Goal: Task Accomplishment & Management: Manage account settings

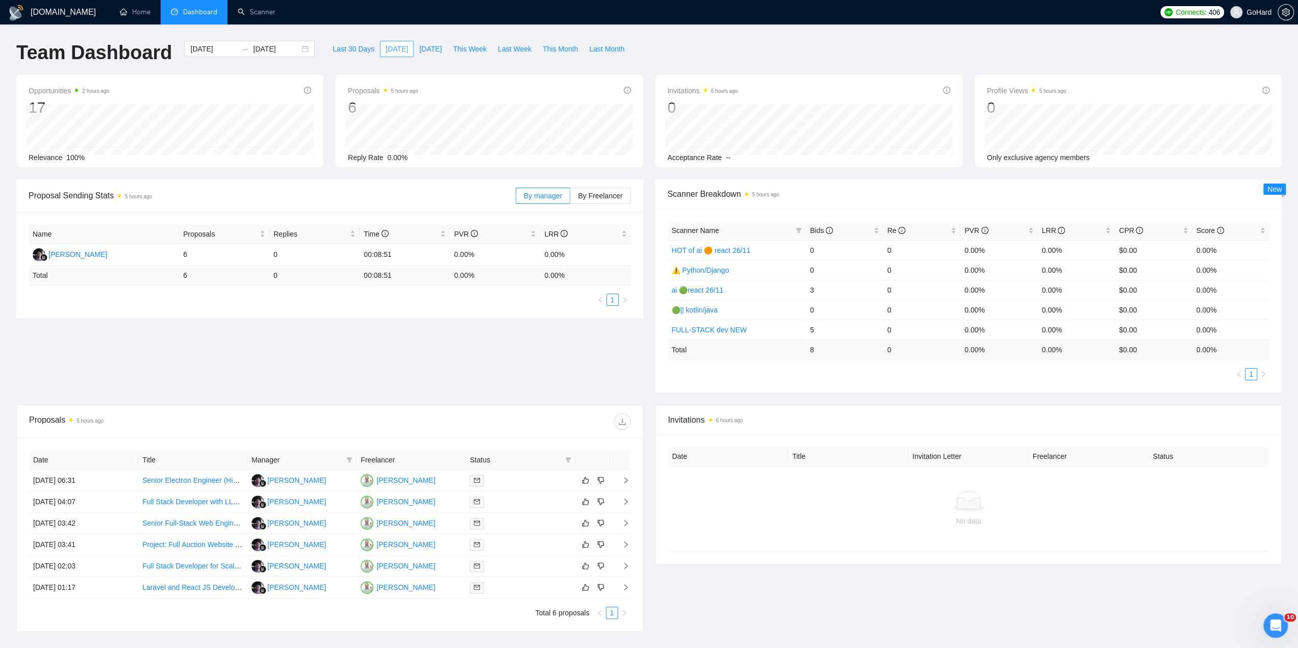
click at [388, 47] on span "[DATE]" at bounding box center [397, 48] width 22 height 11
click at [423, 46] on span "[DATE]" at bounding box center [430, 48] width 22 height 11
type input "[DATE]"
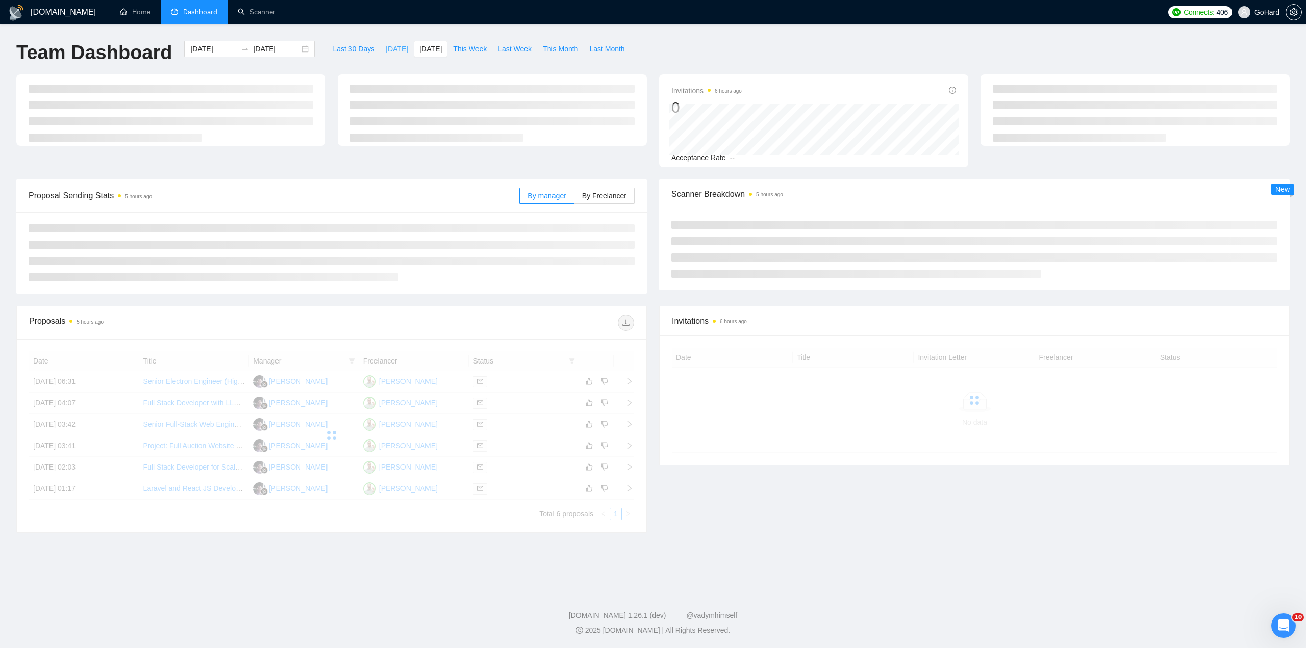
click at [387, 51] on span "[DATE]" at bounding box center [397, 48] width 22 height 11
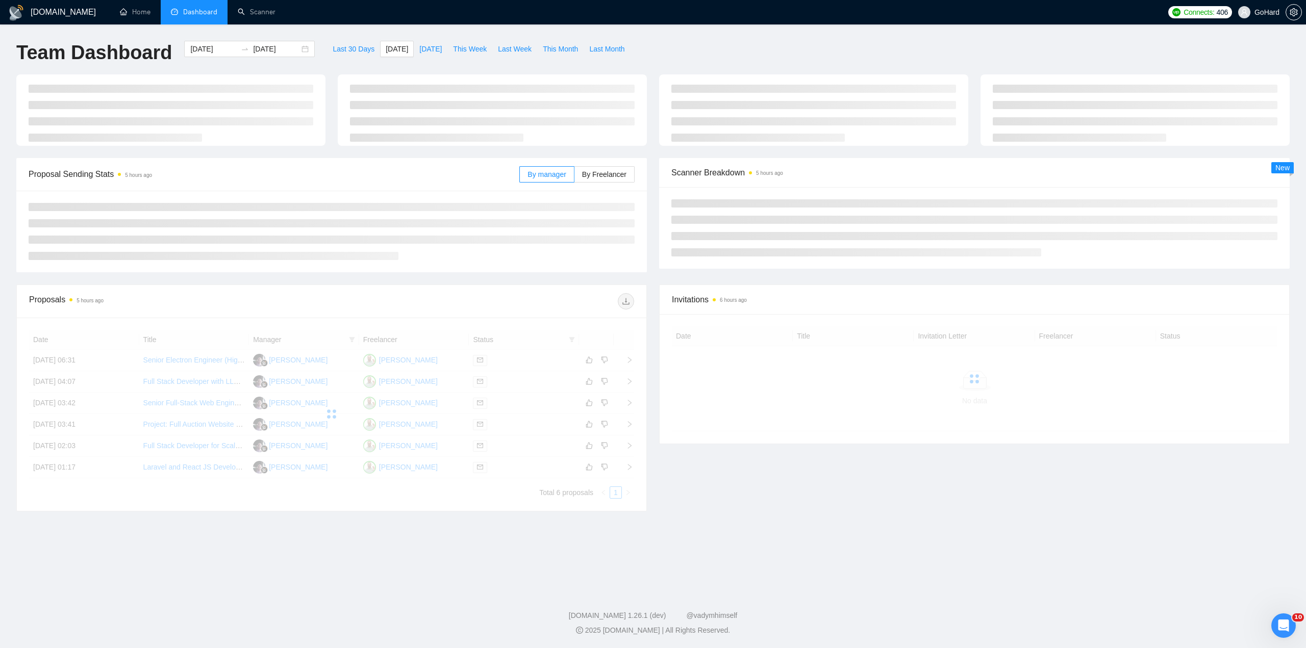
type input "[DATE]"
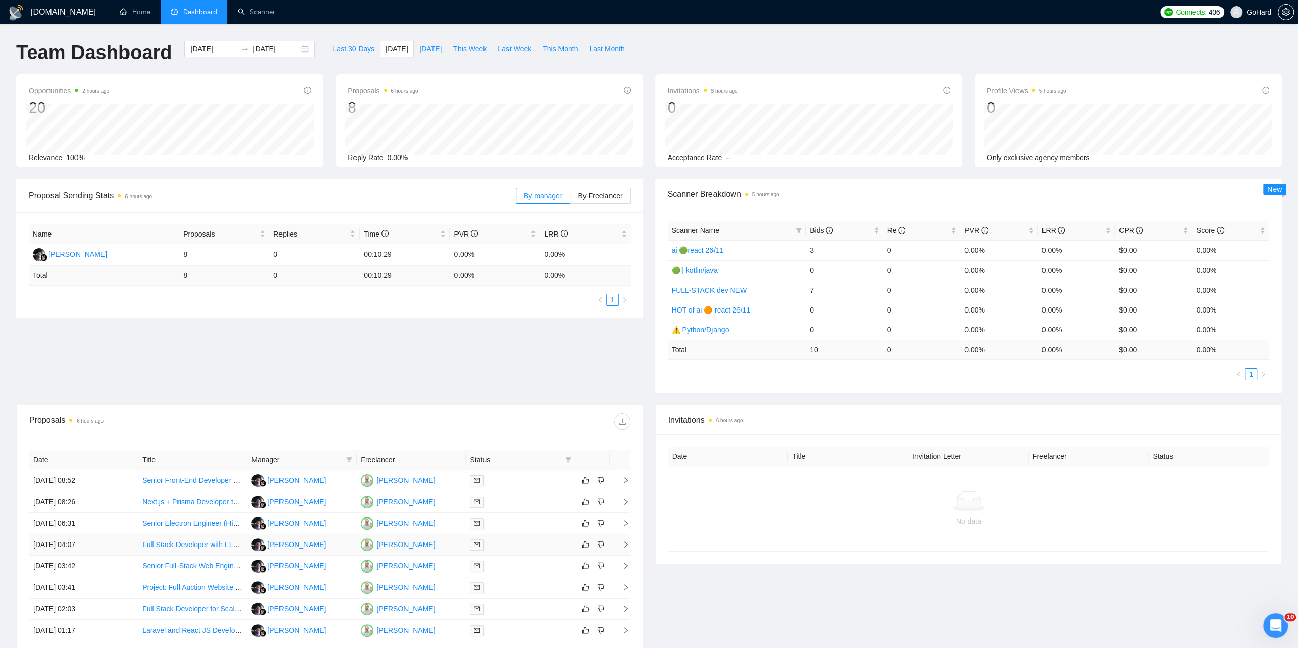
scroll to position [116, 0]
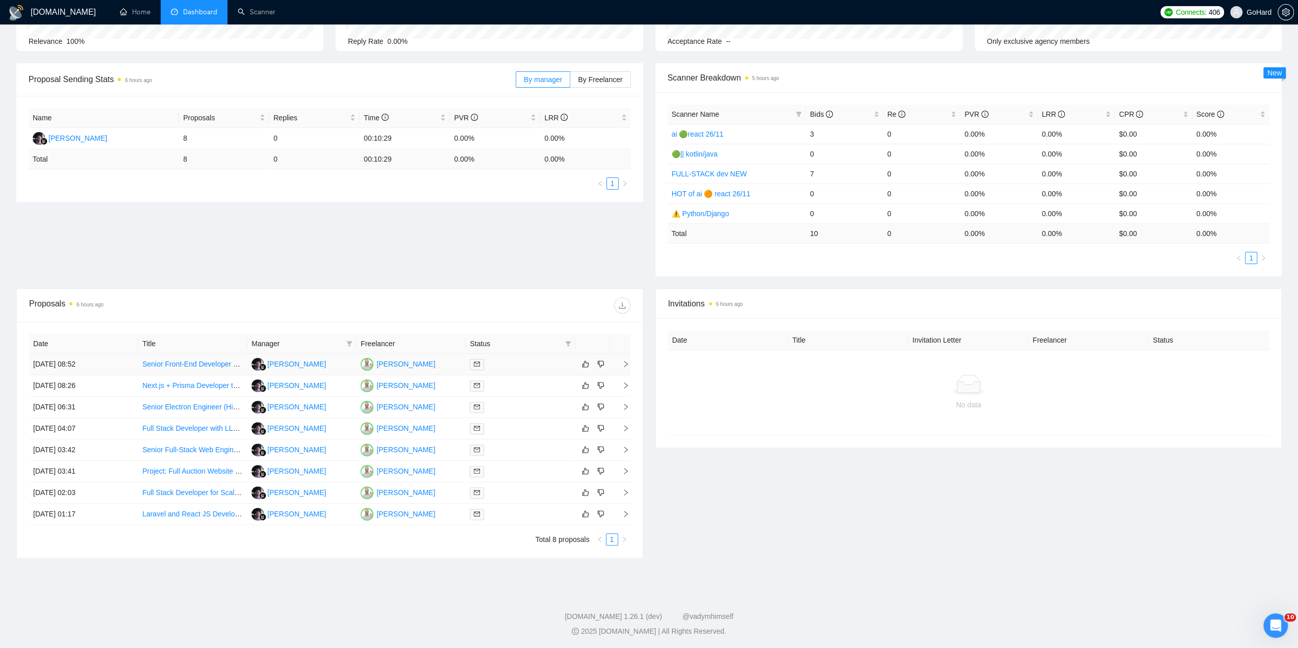
click at [515, 364] on div at bounding box center [520, 365] width 101 height 12
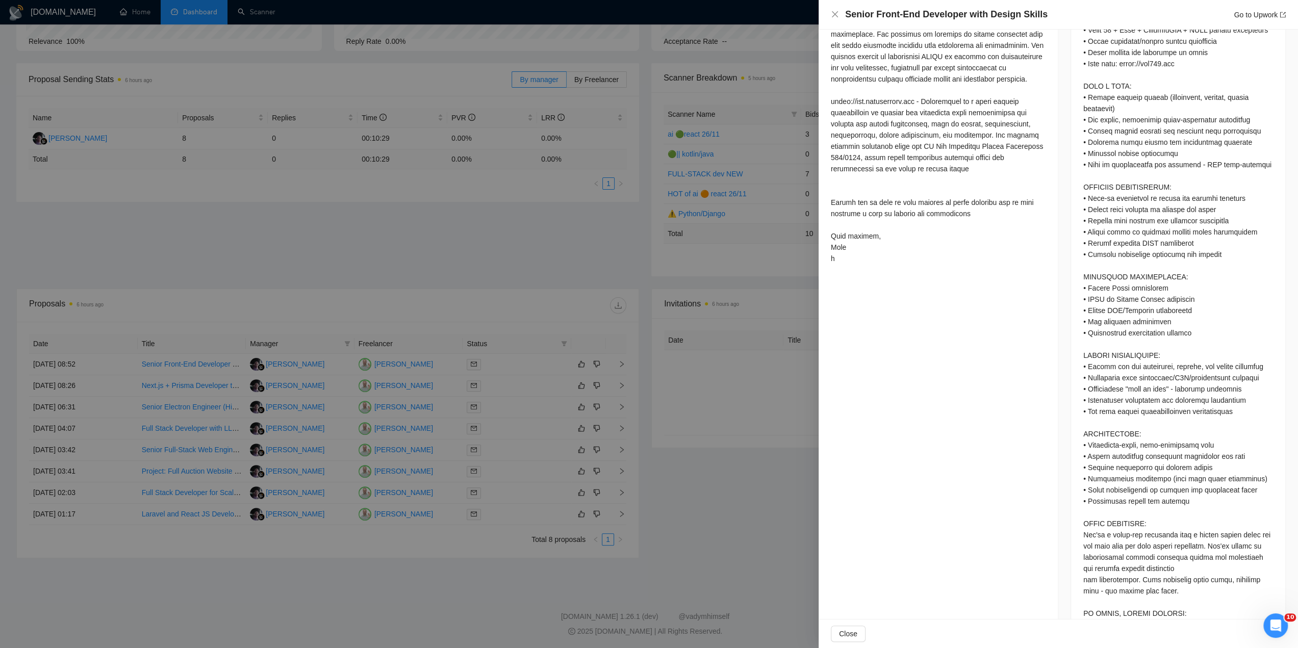
scroll to position [1040, 0]
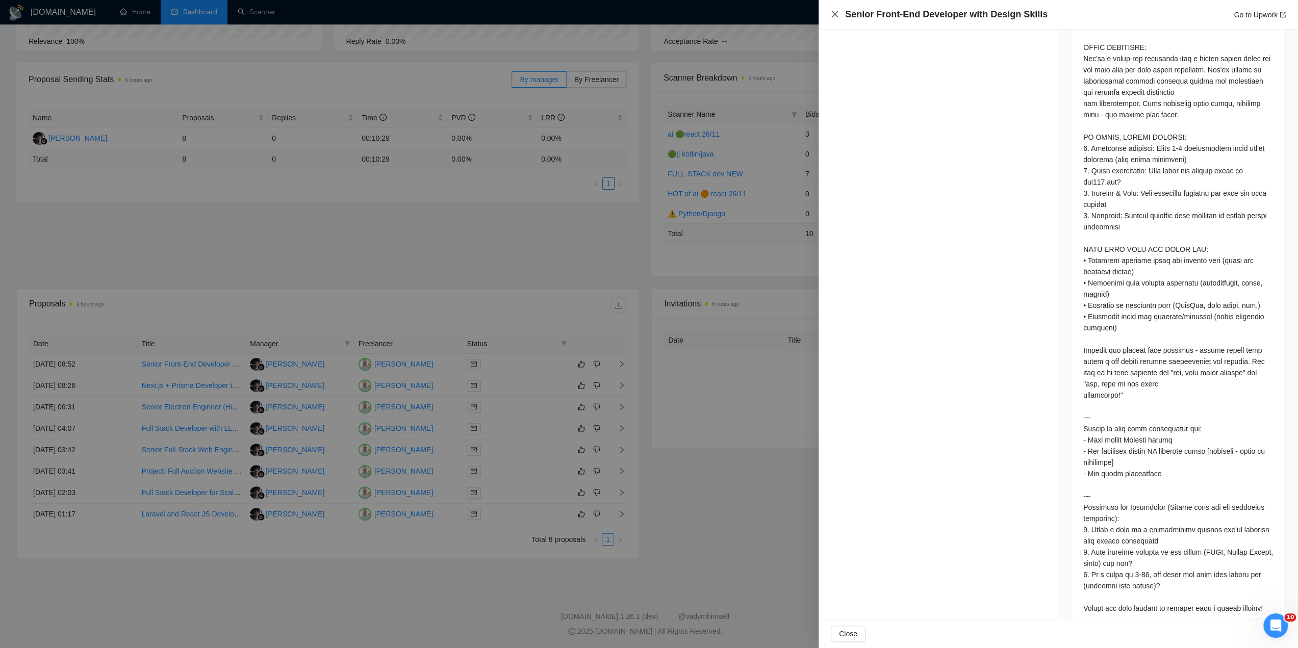
click at [836, 17] on icon "close" at bounding box center [835, 14] width 8 height 8
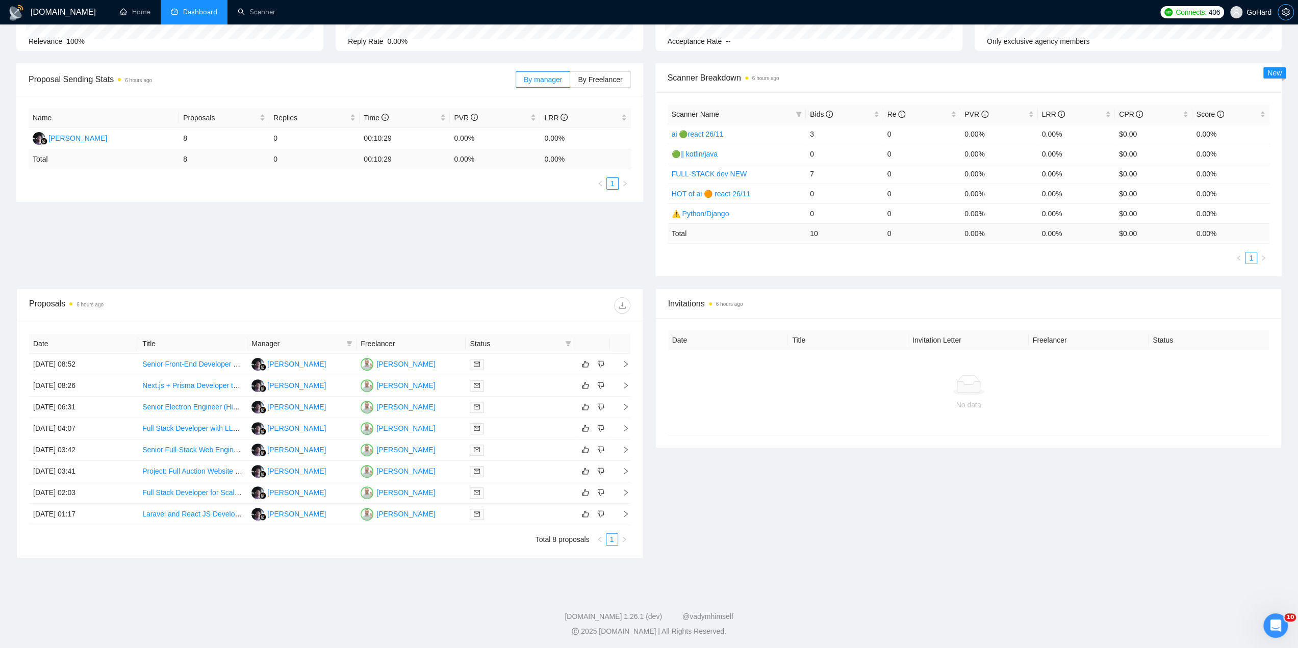
click at [1287, 11] on icon "setting" at bounding box center [1286, 12] width 8 height 8
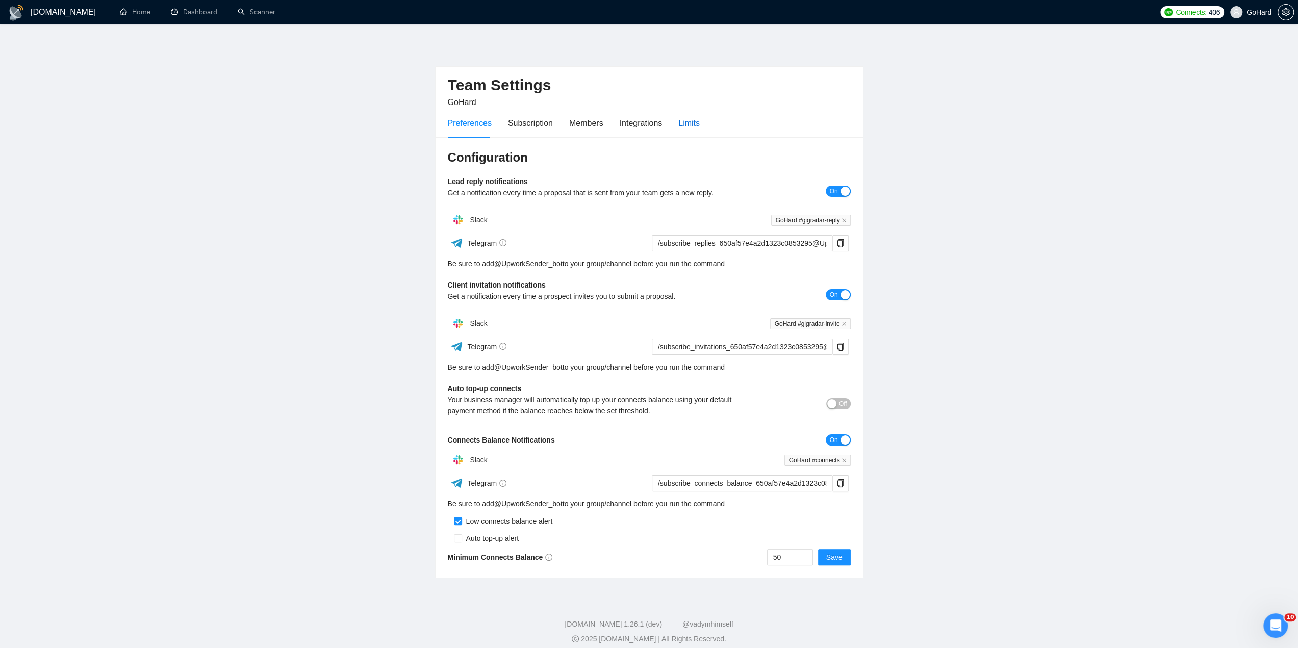
click at [692, 123] on div "Limits" at bounding box center [689, 123] width 21 height 13
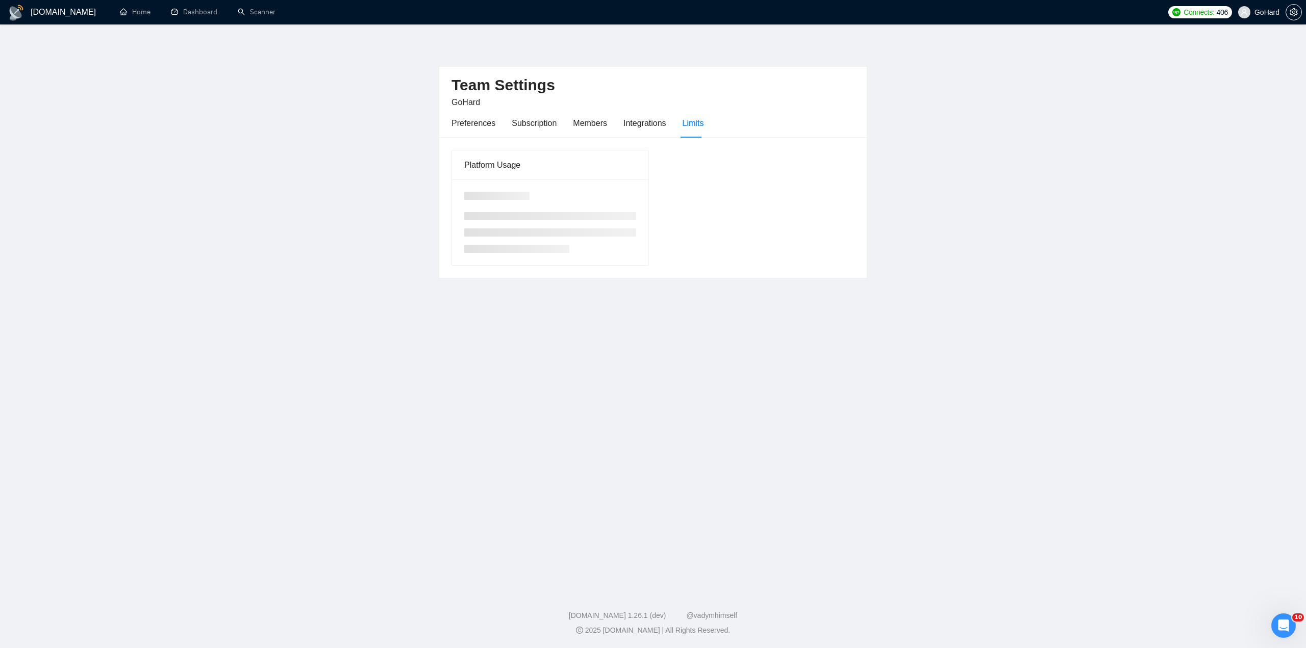
click at [565, 122] on div "Preferences Subscription Members Integrations Limits" at bounding box center [577, 123] width 252 height 29
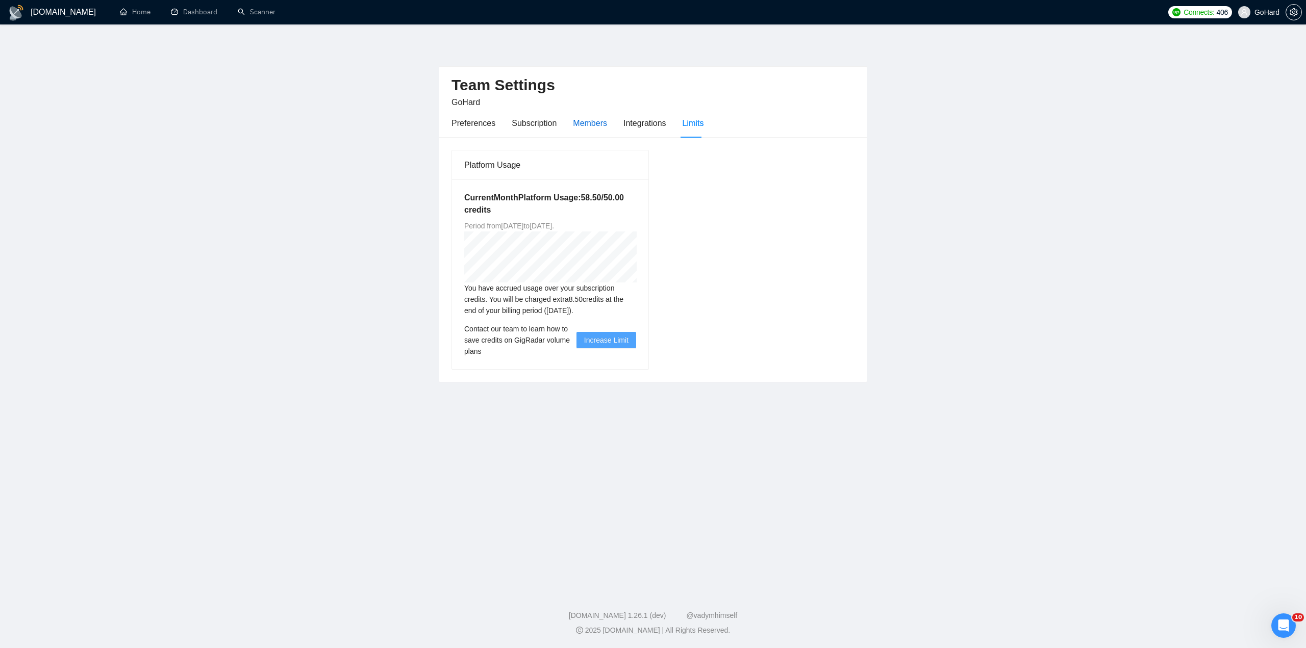
click at [584, 122] on div "Members" at bounding box center [590, 123] width 34 height 13
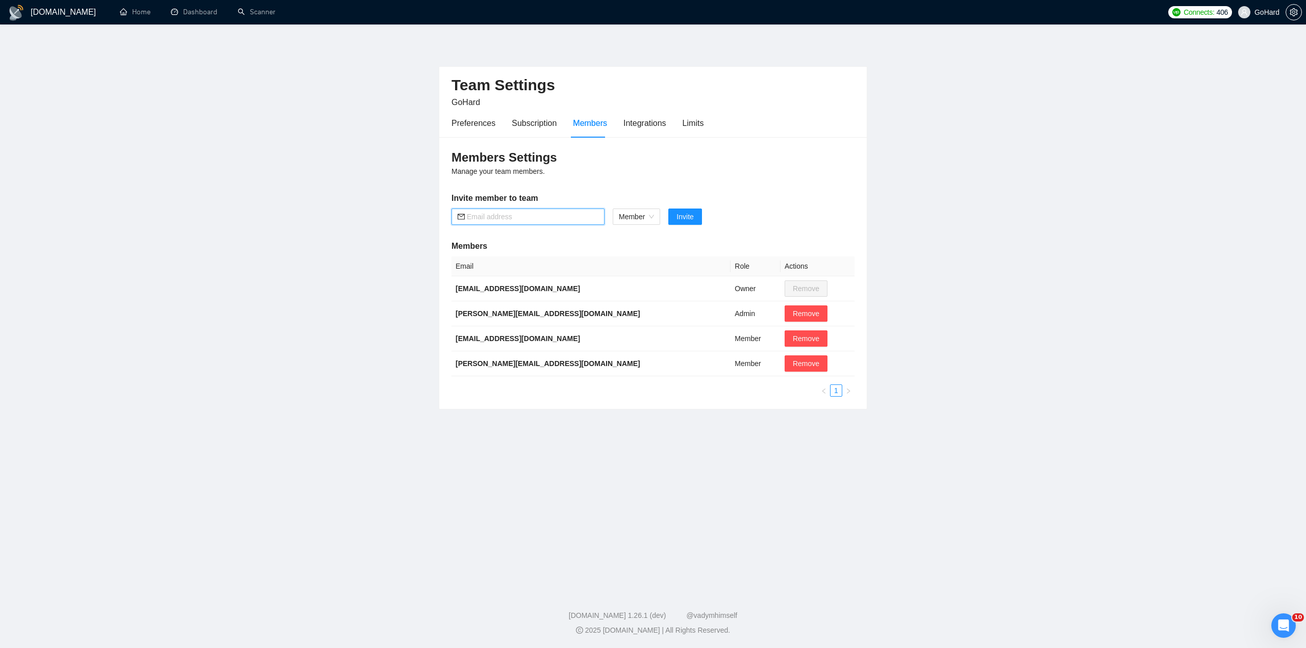
paste input "[EMAIL_ADDRESS][DOMAIN_NAME]"
type input "[EMAIL_ADDRESS][DOMAIN_NAME]"
click at [688, 217] on span "Invite" at bounding box center [684, 216] width 17 height 11
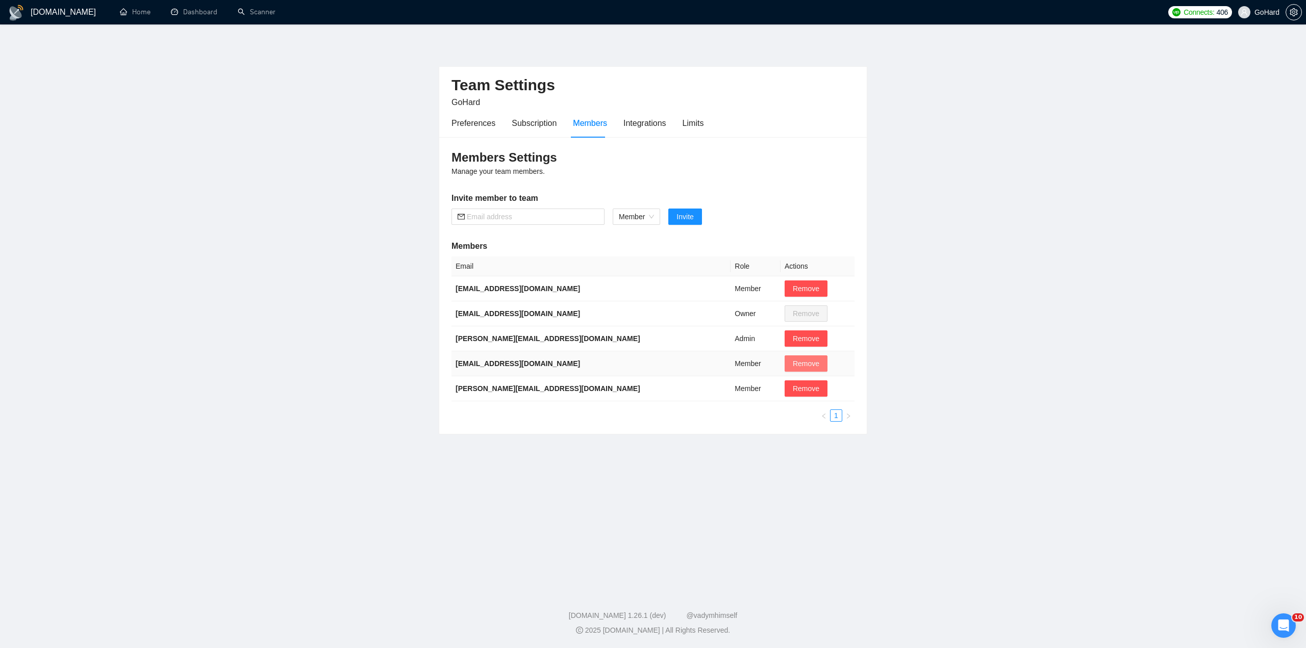
click at [793, 362] on span "Remove" at bounding box center [806, 363] width 27 height 11
click at [777, 412] on span "Yes" at bounding box center [776, 412] width 12 height 11
click at [200, 8] on link "Dashboard" at bounding box center [194, 12] width 46 height 9
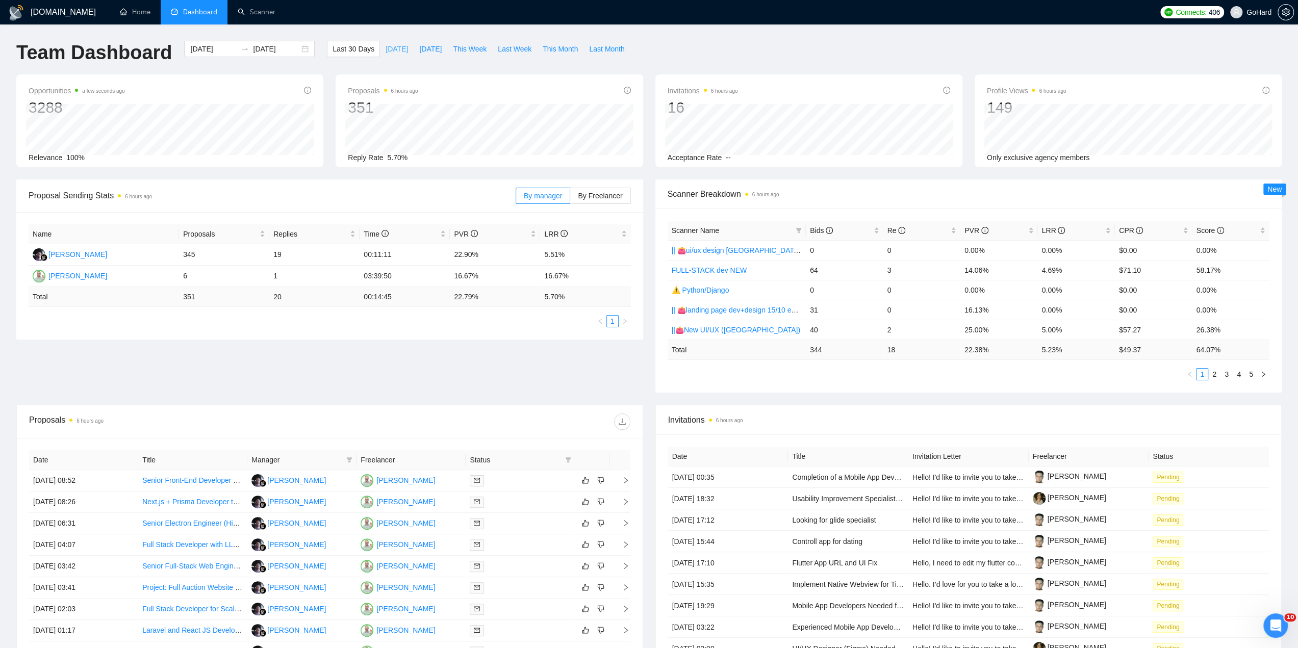
click at [386, 48] on span "[DATE]" at bounding box center [397, 48] width 22 height 11
type input "[DATE]"
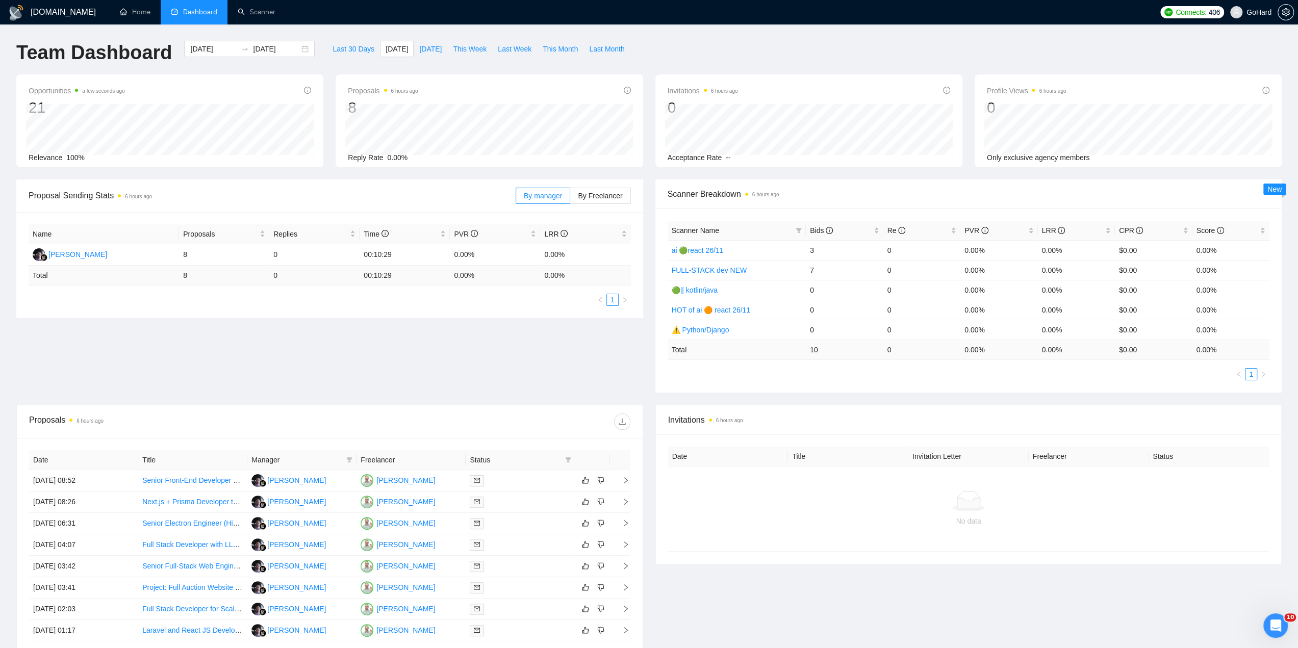
scroll to position [116, 0]
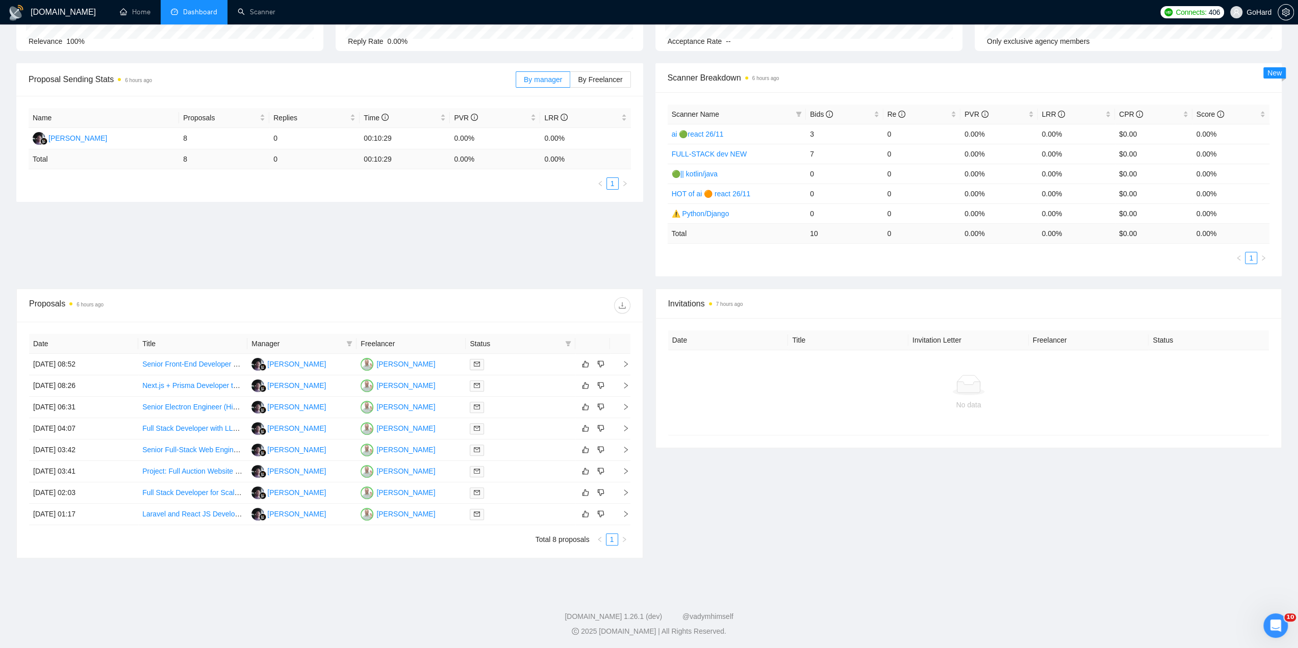
click at [199, 15] on span "Dashboard" at bounding box center [200, 12] width 34 height 9
